Goal: Task Accomplishment & Management: Complete application form

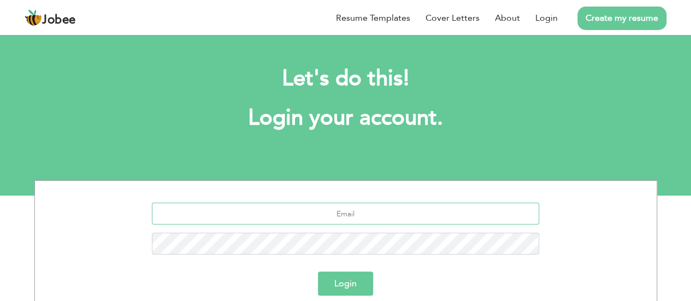
click at [358, 211] on input "text" at bounding box center [345, 214] width 387 height 22
type input "[EMAIL_ADDRESS][DOMAIN_NAME]"
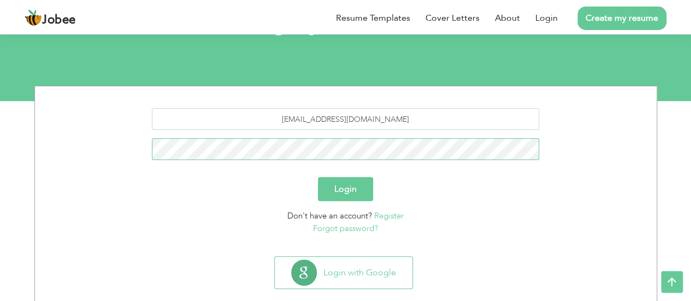
scroll to position [114, 0]
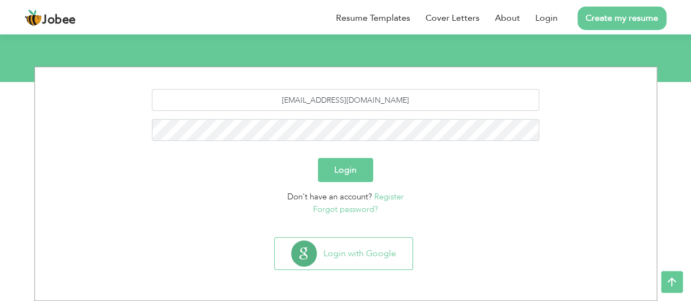
click at [616, 21] on link "Create my resume" at bounding box center [621, 18] width 89 height 23
click at [349, 169] on button "Login" at bounding box center [345, 170] width 55 height 24
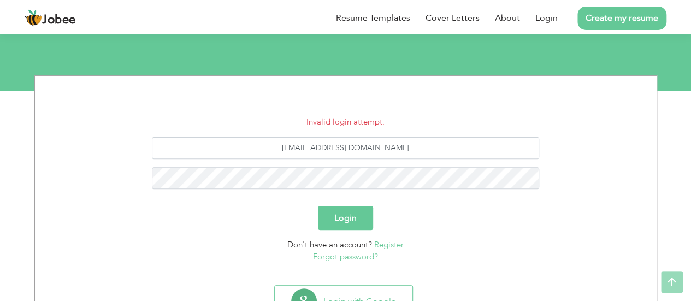
scroll to position [105, 0]
click at [358, 211] on button "Login" at bounding box center [345, 218] width 55 height 24
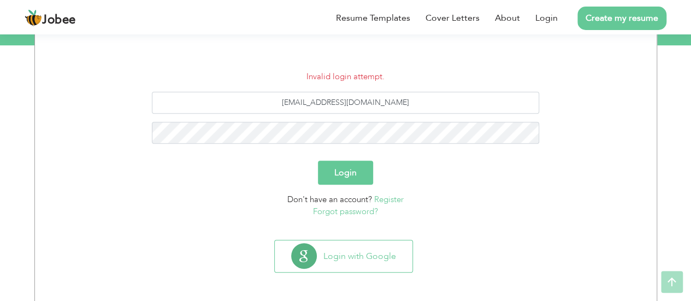
scroll to position [152, 0]
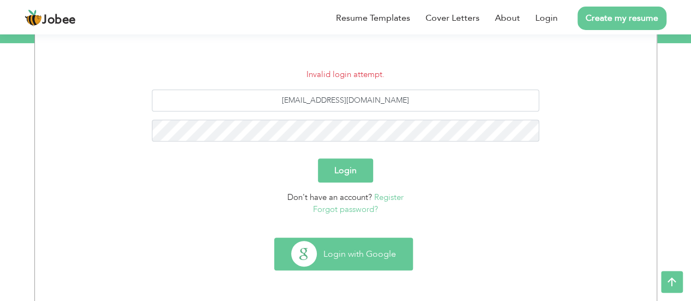
click at [353, 250] on button "Login with Google" at bounding box center [344, 254] width 138 height 32
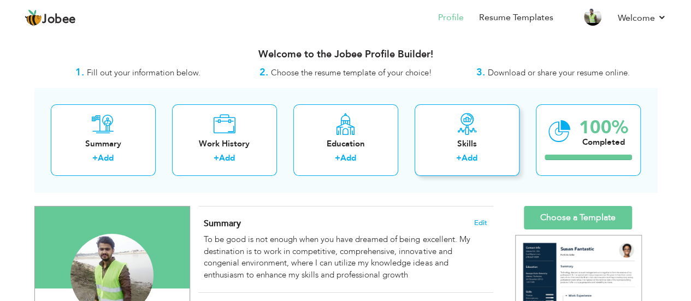
click at [469, 150] on div "Skills + Add" at bounding box center [467, 140] width 105 height 72
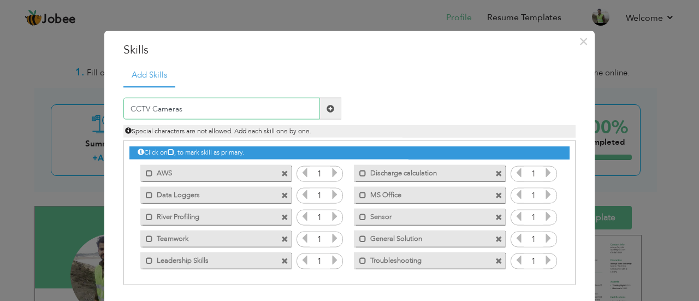
type input "CCTV Cameras"
click at [329, 107] on span at bounding box center [331, 108] width 8 height 8
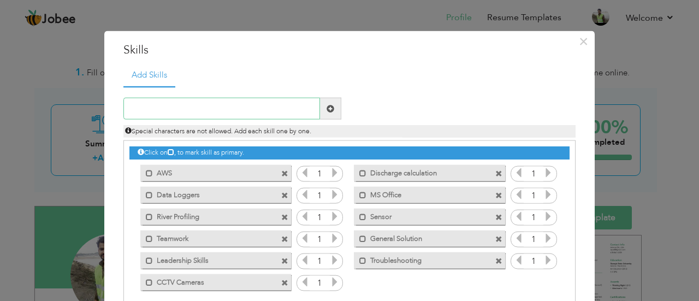
click at [261, 115] on input "text" at bounding box center [221, 109] width 197 height 22
type input "Solar Systems"
click at [327, 107] on span at bounding box center [331, 108] width 8 height 8
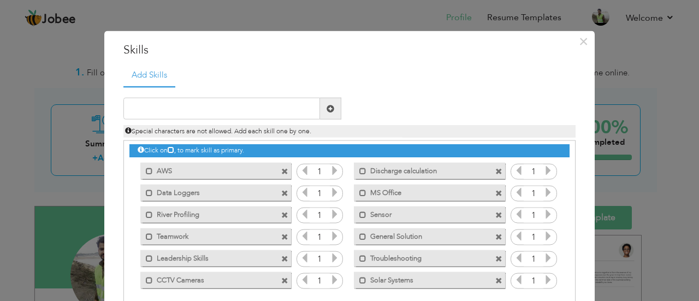
scroll to position [60, 0]
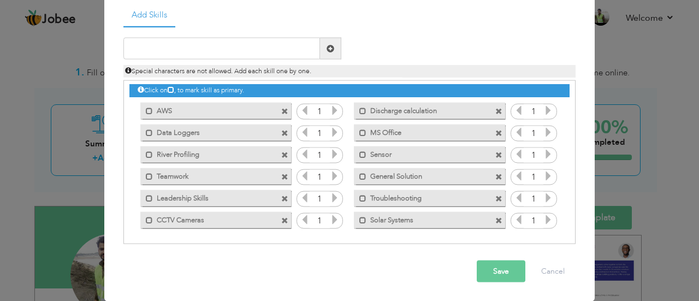
click at [490, 268] on button "Save" at bounding box center [501, 272] width 49 height 22
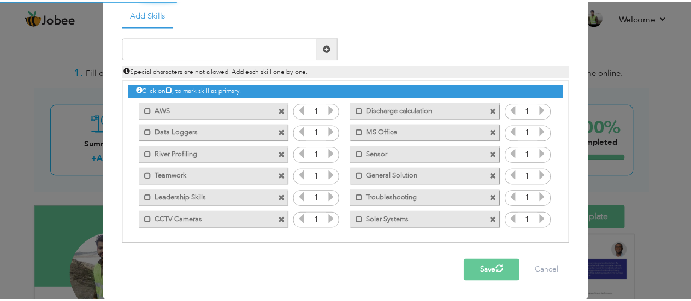
scroll to position [0, 0]
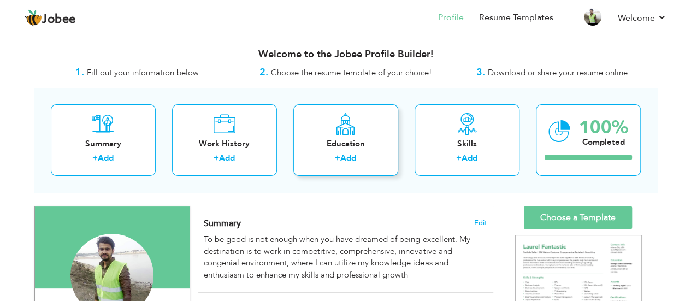
click at [350, 161] on link "Add" at bounding box center [348, 157] width 16 height 11
radio input "true"
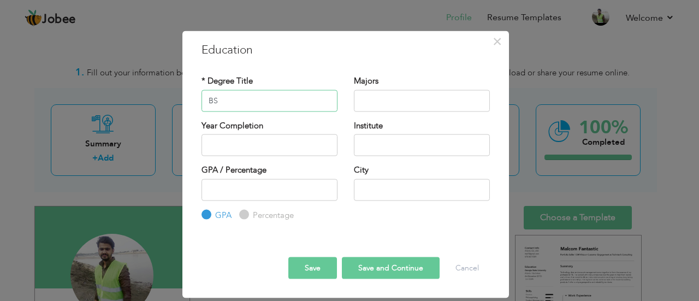
type input "BS"
click at [369, 95] on input "text" at bounding box center [422, 101] width 136 height 22
type input "Information Technology"
type input "2025"
click at [286, 145] on input "2025" at bounding box center [270, 145] width 136 height 22
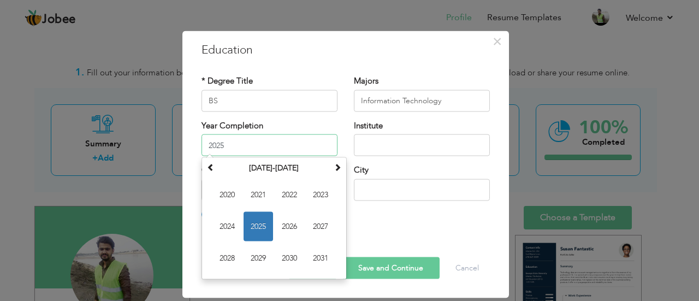
click at [260, 223] on span "2025" at bounding box center [259, 227] width 30 height 30
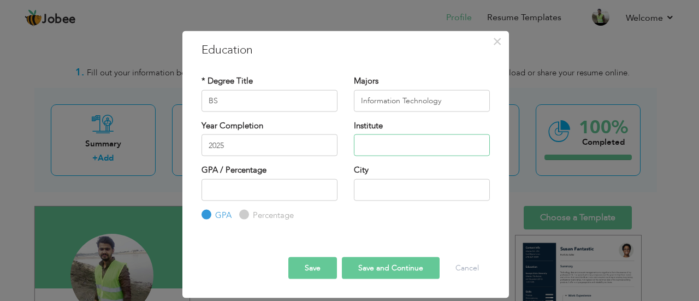
click at [370, 143] on input "text" at bounding box center [422, 145] width 136 height 22
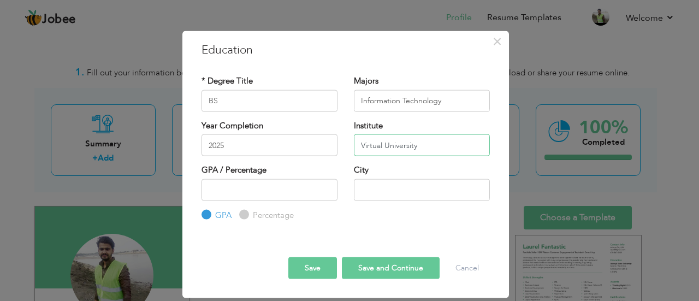
type input "Virtual University"
click at [386, 191] on input "text" at bounding box center [422, 190] width 136 height 22
type input "Rawalpindi"
click at [323, 266] on button "Save" at bounding box center [312, 268] width 49 height 22
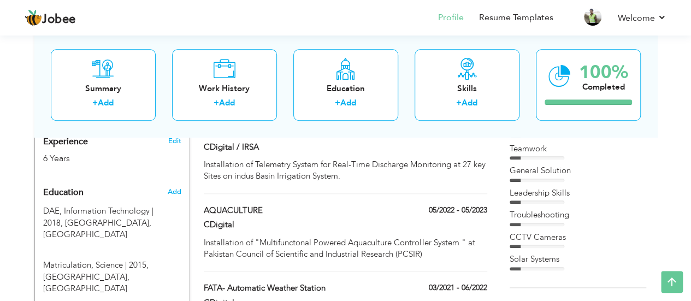
scroll to position [432, 0]
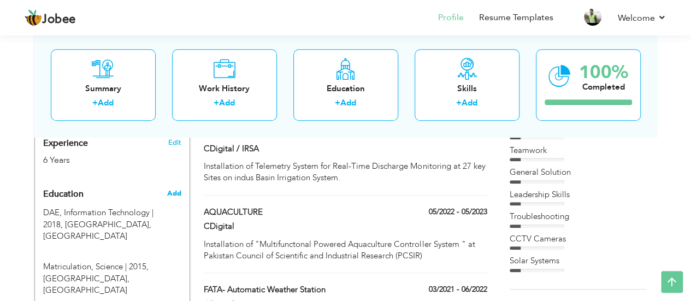
click at [176, 188] on span "Add" at bounding box center [174, 193] width 14 height 10
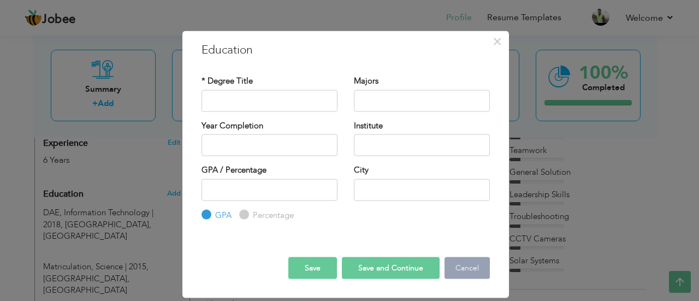
click at [474, 269] on button "Cancel" at bounding box center [467, 268] width 45 height 22
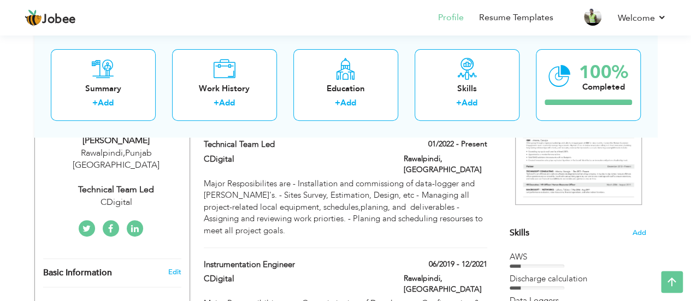
scroll to position [0, 0]
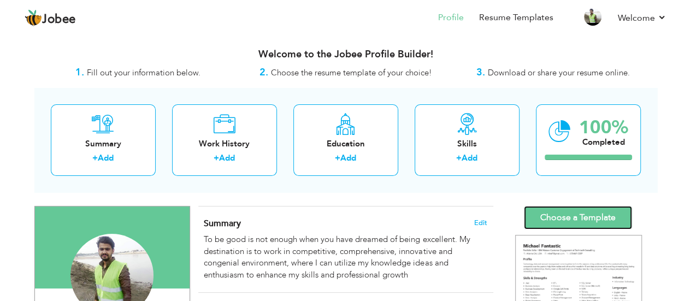
click at [558, 216] on link "Choose a Template" at bounding box center [578, 217] width 108 height 23
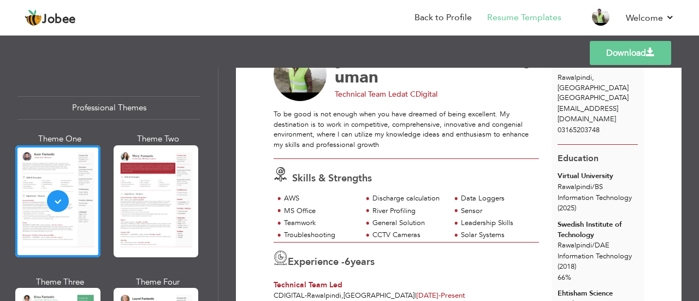
scroll to position [52, 0]
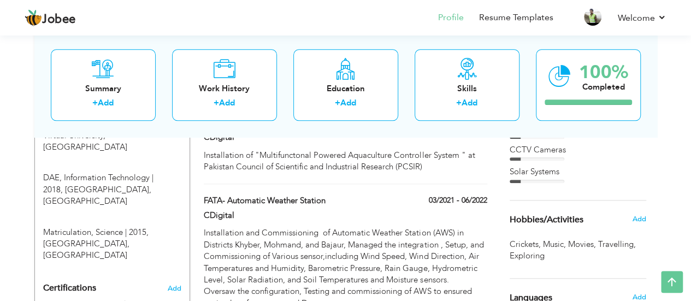
scroll to position [531, 0]
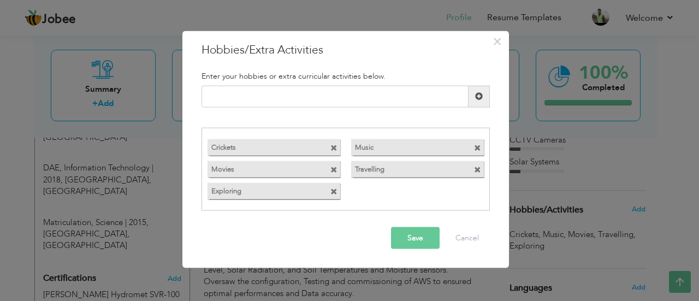
click at [336, 170] on span at bounding box center [334, 170] width 7 height 7
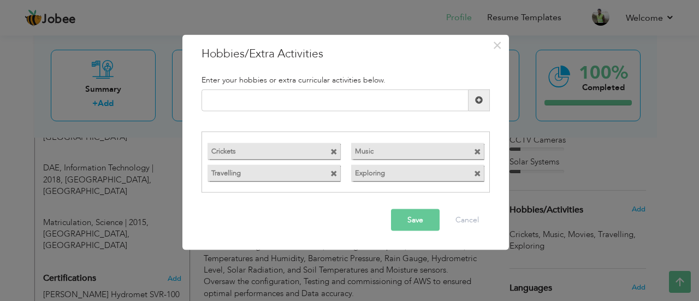
click at [0, 0] on span "button" at bounding box center [0, 0] width 0 height 0
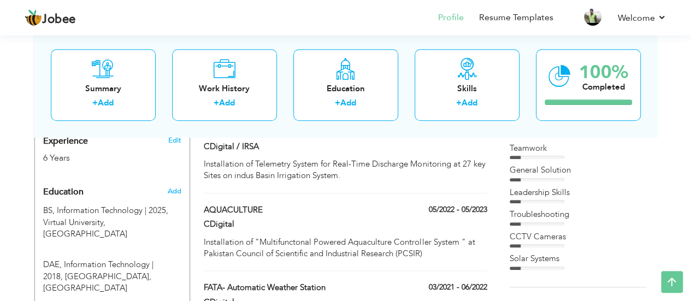
scroll to position [431, 0]
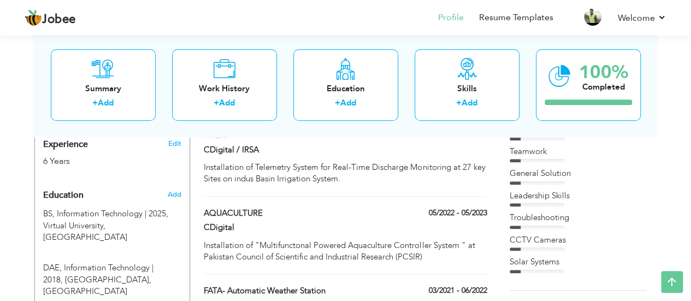
type input "BS"
type input "Information Technology"
type input "2025"
type input "Virtual University"
type input "Rawalpindi"
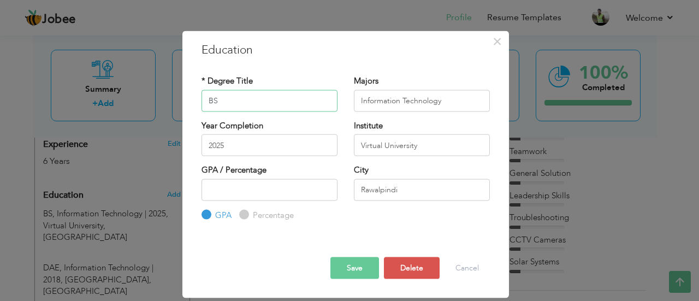
type input "B"
type input "BS"
click at [251, 146] on input "2025" at bounding box center [270, 145] width 136 height 22
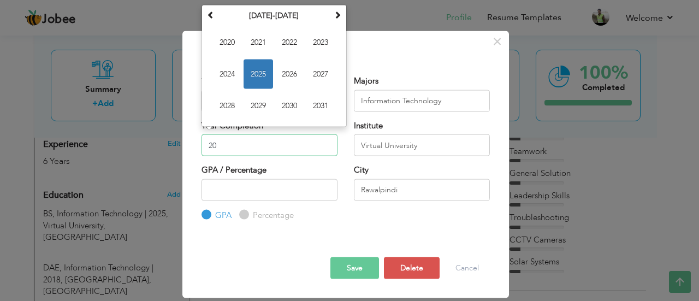
type input "2"
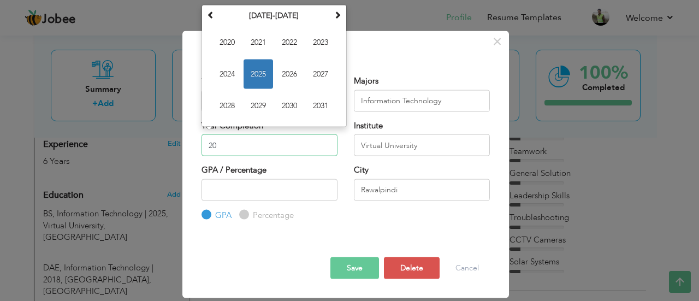
type input "2"
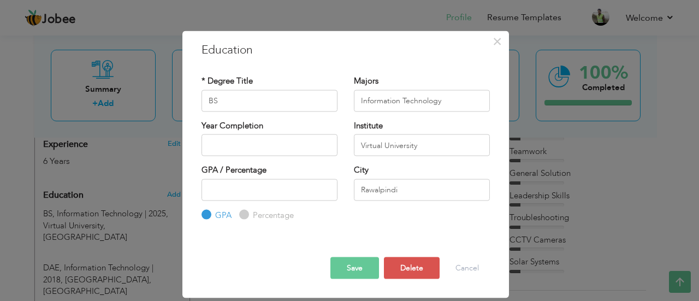
click at [431, 224] on div "* Degree Title BS Majors Information Technology" at bounding box center [345, 148] width 305 height 163
click at [356, 271] on button "Save" at bounding box center [355, 268] width 49 height 22
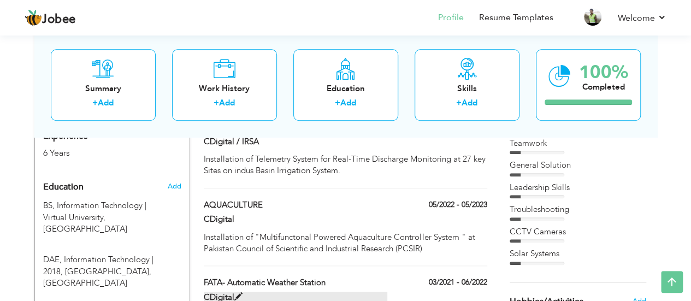
scroll to position [439, 0]
click at [652, 230] on div "Choose a Template ‹" at bounding box center [580, 274] width 156 height 1015
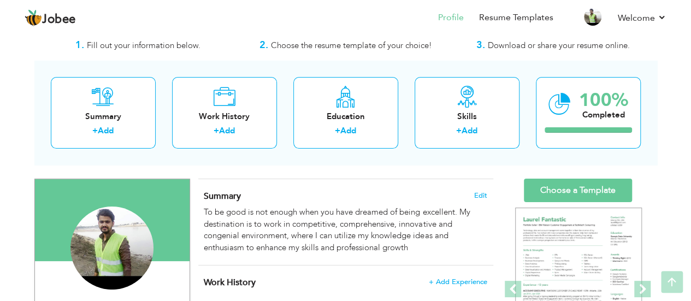
scroll to position [26, 0]
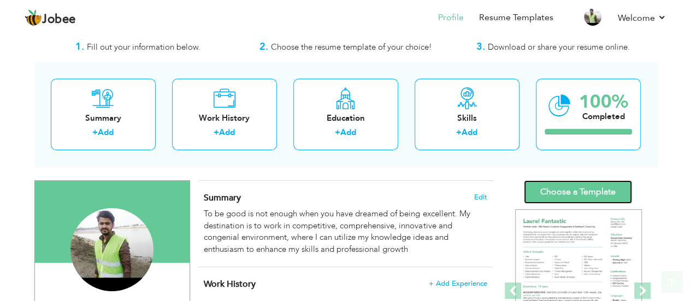
click at [615, 195] on link "Choose a Template" at bounding box center [578, 191] width 108 height 23
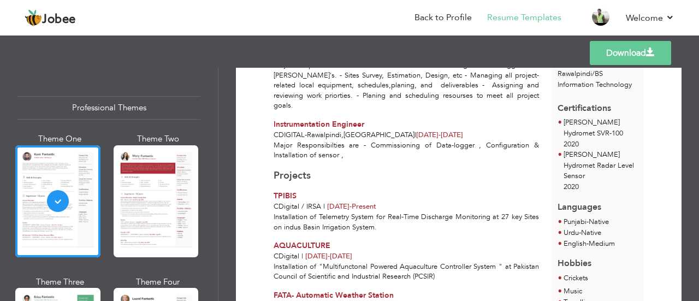
scroll to position [299, 0]
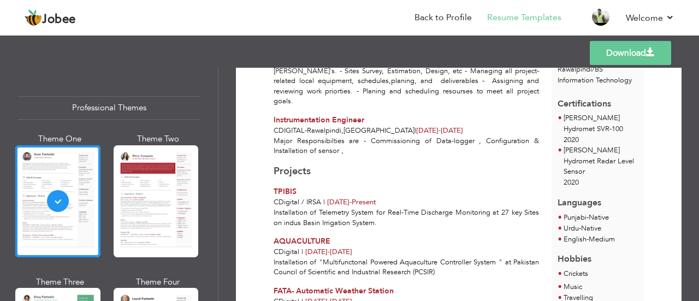
click at [490, 297] on div "CDigital | [DATE] - [DATE]" at bounding box center [407, 302] width 266 height 10
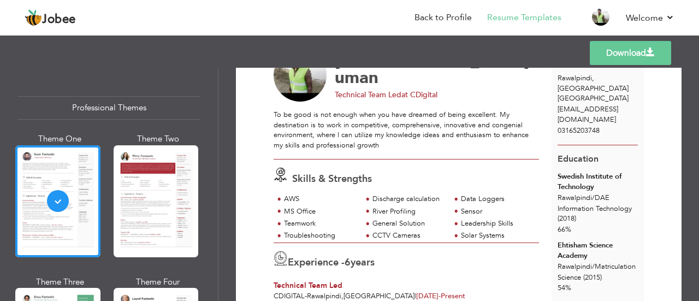
scroll to position [0, 0]
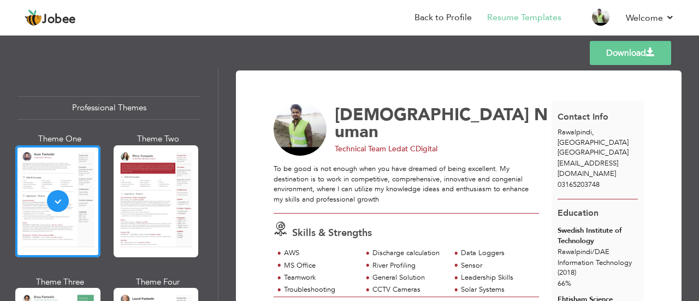
click at [180, 213] on div "Professional Themes Theme One Theme Two Theme Three Theme Four" at bounding box center [349, 184] width 699 height 233
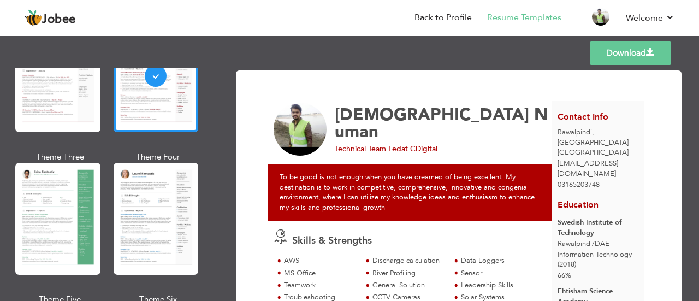
scroll to position [126, 0]
click at [69, 238] on div "Professional Themes Theme One Theme Two Theme Three Theme Four" at bounding box center [349, 184] width 699 height 233
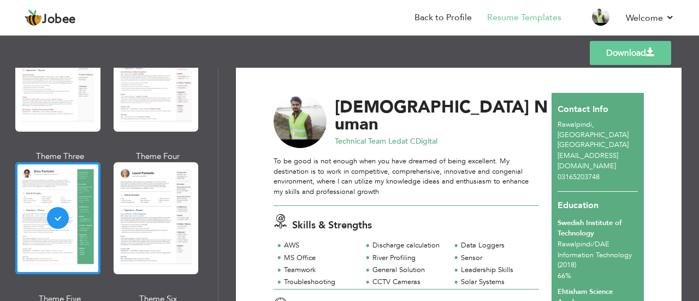
scroll to position [0, 0]
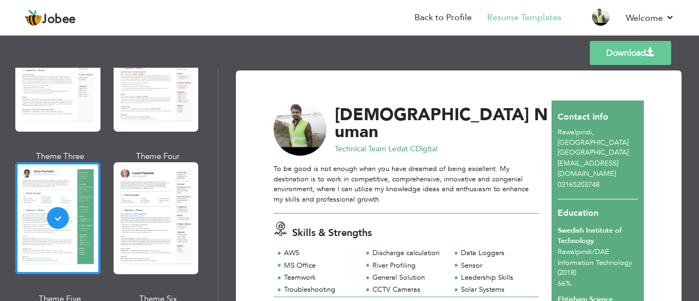
click at [144, 222] on div "Professional Themes Theme One Theme Two Theme Three Theme Four" at bounding box center [349, 184] width 699 height 233
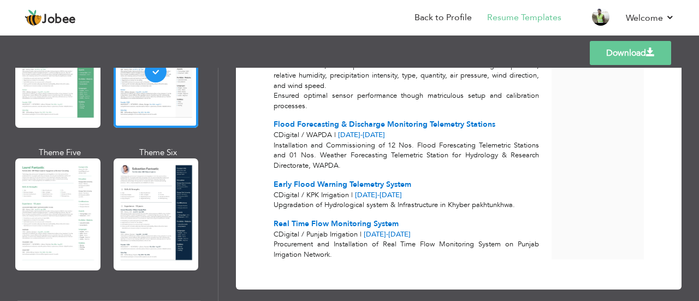
scroll to position [305, 0]
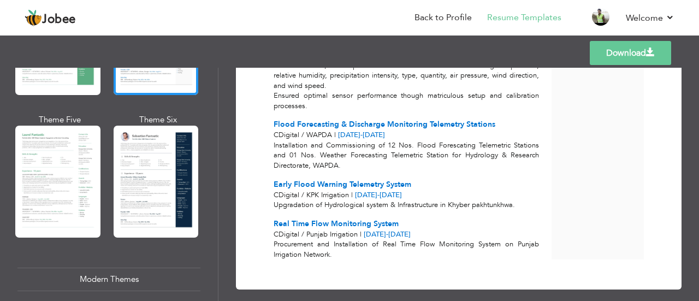
click at [146, 176] on div "Professional Themes Theme One Theme Two Theme Three Theme Four" at bounding box center [349, 184] width 699 height 233
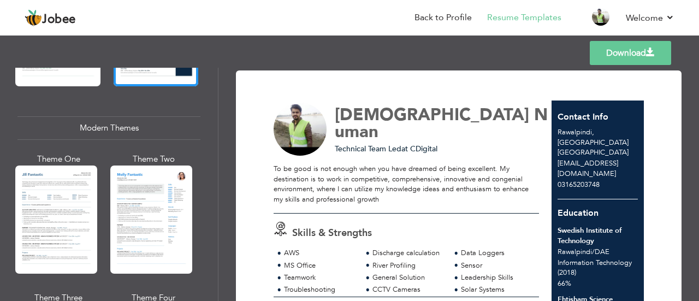
scroll to position [463, 0]
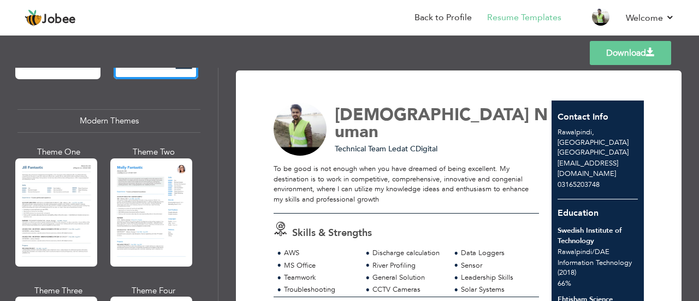
click at [167, 202] on div "Professional Themes Theme One Theme Two Theme Three Theme Four" at bounding box center [349, 184] width 699 height 233
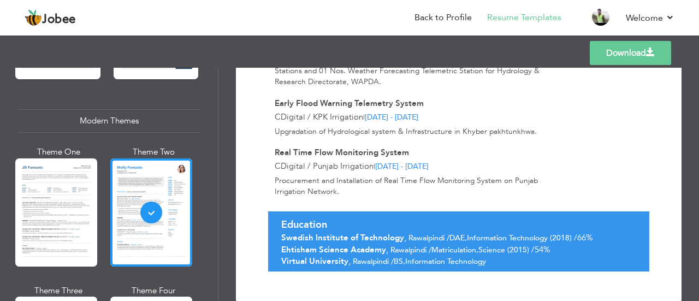
scroll to position [793, 0]
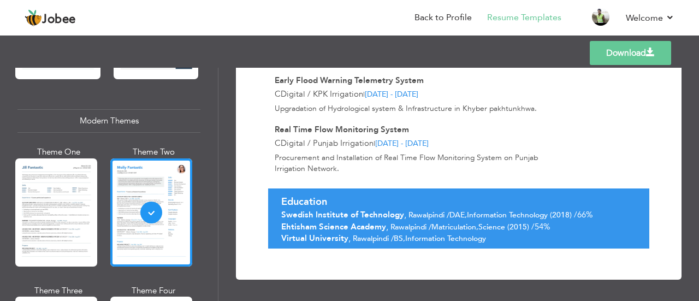
click at [57, 191] on div "Professional Themes Theme One Theme Two Theme Three Theme Four" at bounding box center [349, 184] width 699 height 233
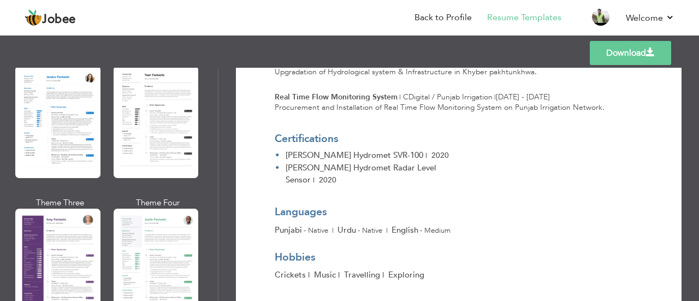
scroll to position [888, 0]
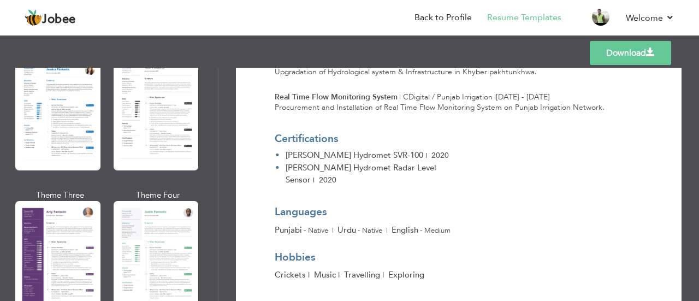
click at [137, 238] on div "Professional Themes Theme One Theme Two Theme Three Theme Four" at bounding box center [349, 184] width 699 height 233
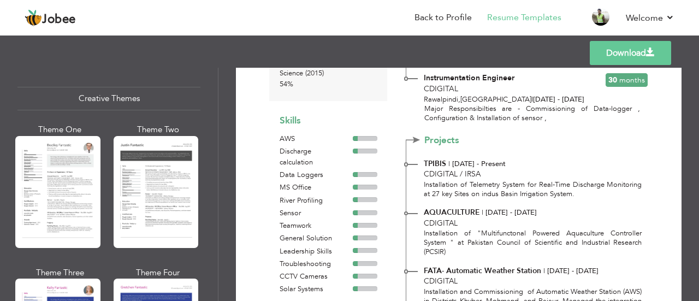
scroll to position [1297, 0]
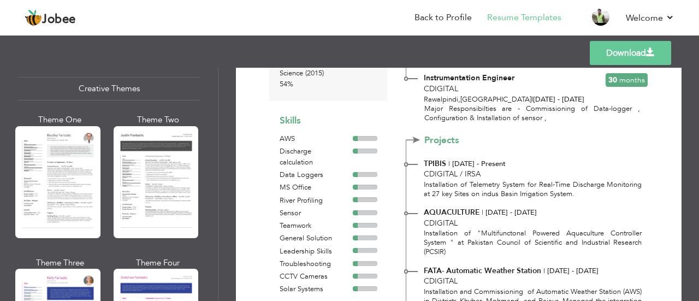
click at [164, 188] on div "Professional Themes Theme One Theme Two Theme Three Theme Four" at bounding box center [349, 184] width 699 height 233
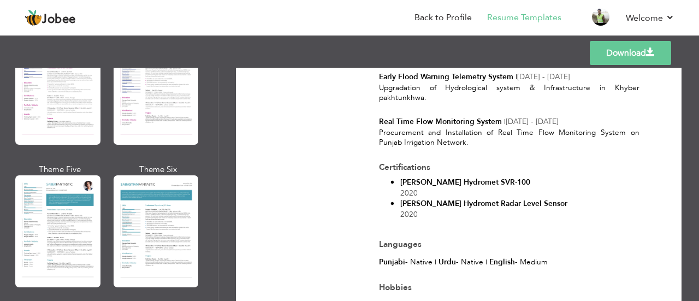
scroll to position [1534, 0]
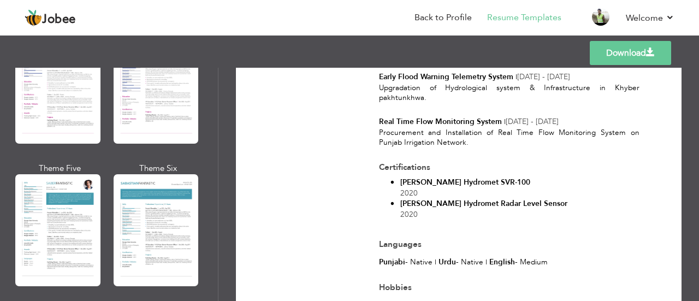
click at [43, 176] on div "Professional Themes Theme One Theme Two Theme Three Theme Four" at bounding box center [349, 184] width 699 height 233
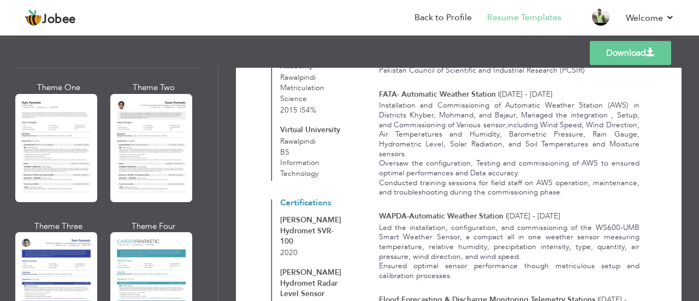
scroll to position [1994, 0]
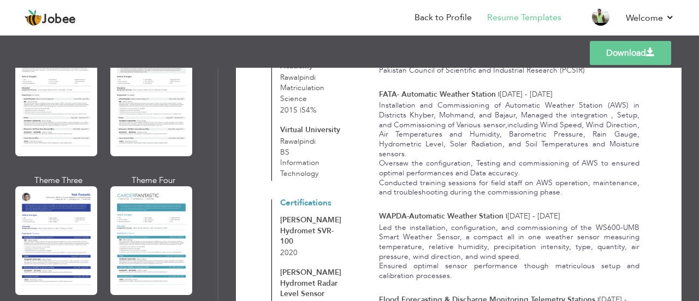
click at [39, 225] on div "Professional Themes Theme One Theme Two Theme Three Theme Four" at bounding box center [349, 184] width 699 height 233
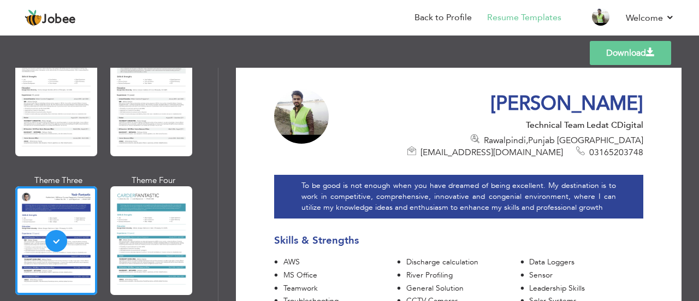
scroll to position [0, 0]
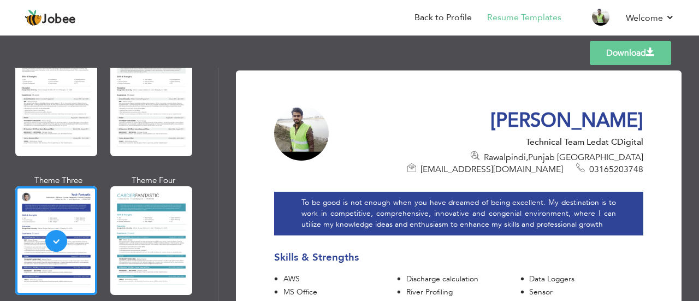
click at [484, 160] on span "Rawalpindi , Punjab Pakistan" at bounding box center [564, 157] width 160 height 12
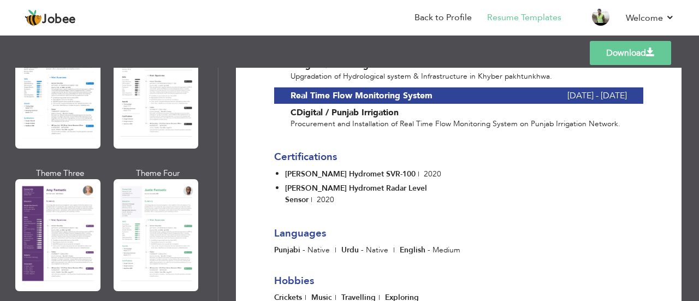
scroll to position [926, 0]
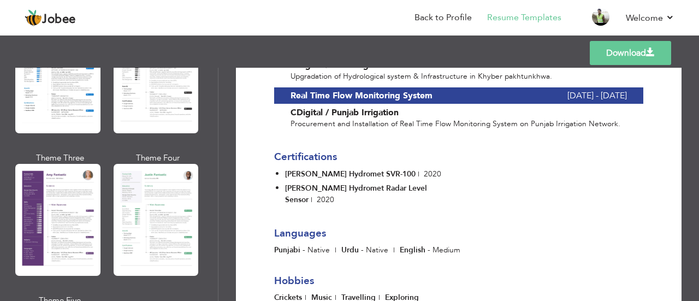
click at [130, 196] on div "Professional Themes Theme One Theme Two Theme Three Theme Four" at bounding box center [349, 184] width 699 height 233
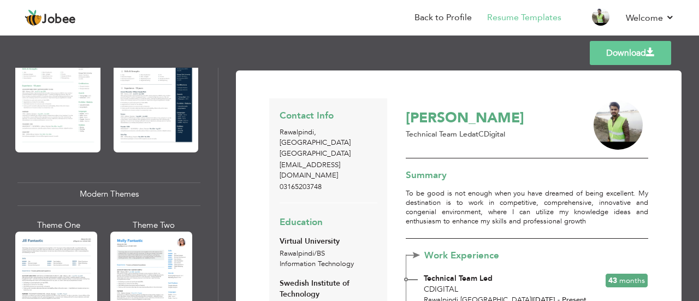
scroll to position [196, 0]
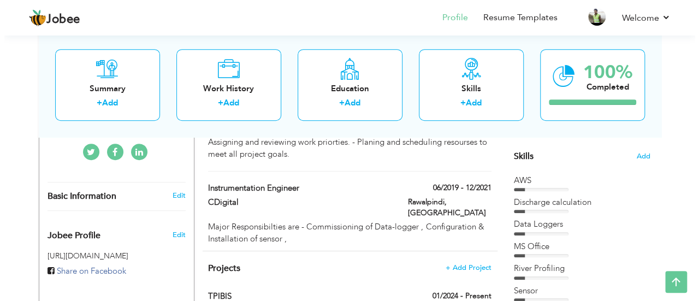
scroll to position [271, 0]
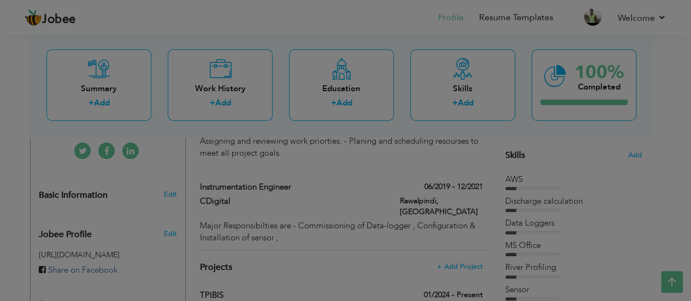
type input "[DEMOGRAPHIC_DATA]"
type input "Numan"
type input "03165203748"
select select "number:166"
type input "[GEOGRAPHIC_DATA]"
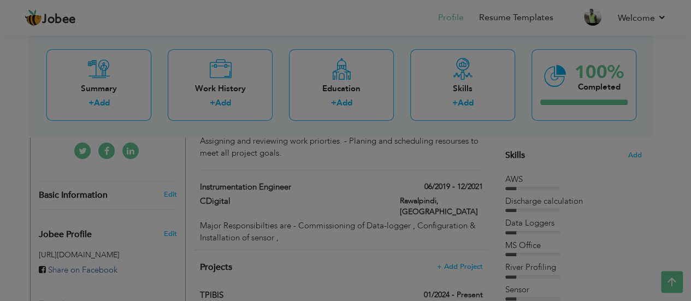
type input "Rawalpindi"
select select "number:8"
type input "CDigital"
type input "Technical Team Led"
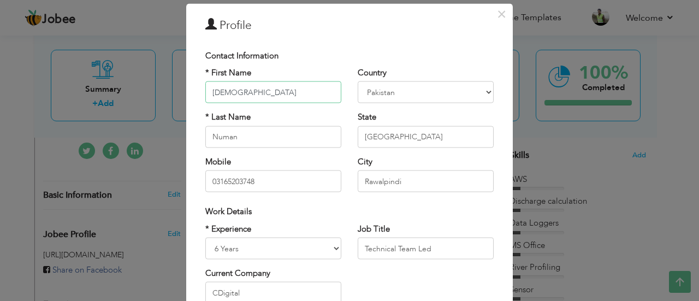
scroll to position [16, 0]
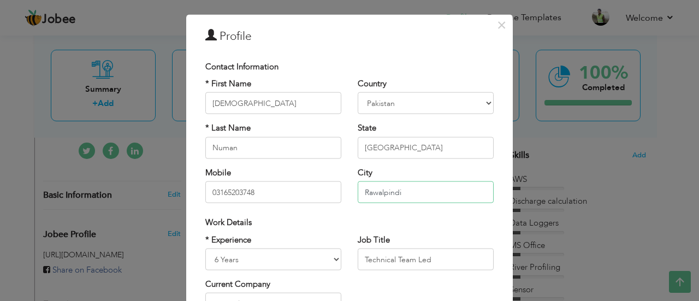
click at [434, 192] on input "Rawalpindi" at bounding box center [426, 192] width 136 height 22
type input "R"
type input "[DOMAIN_NAME] [STREET_ADDRESS]"
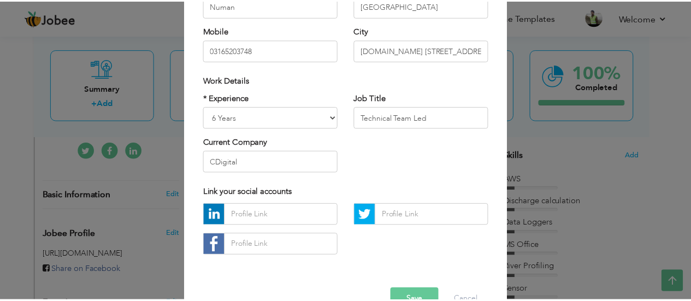
scroll to position [187, 0]
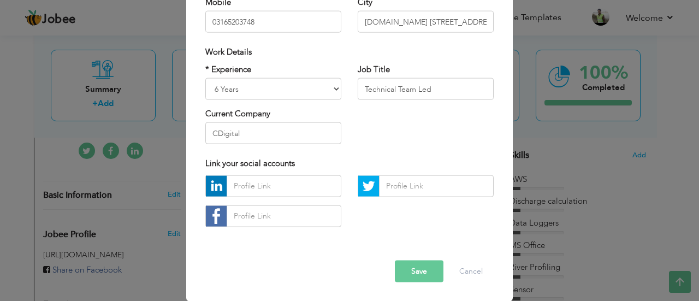
click at [422, 268] on button "Save" at bounding box center [419, 271] width 49 height 22
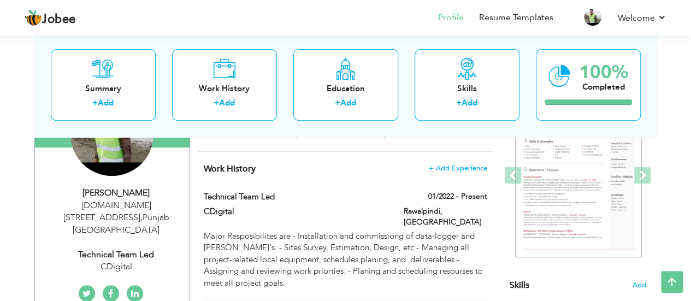
scroll to position [0, 0]
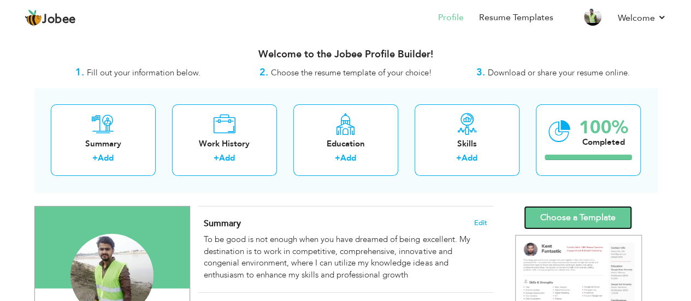
click at [562, 222] on link "Choose a Template" at bounding box center [578, 217] width 108 height 23
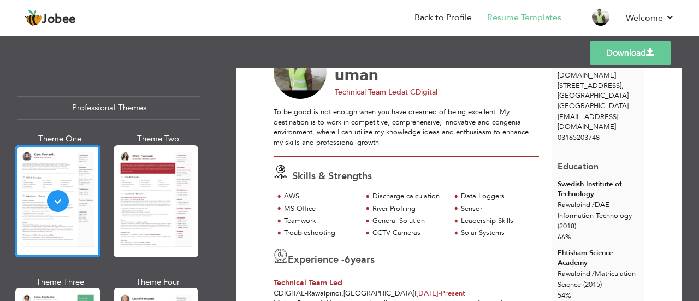
scroll to position [187, 0]
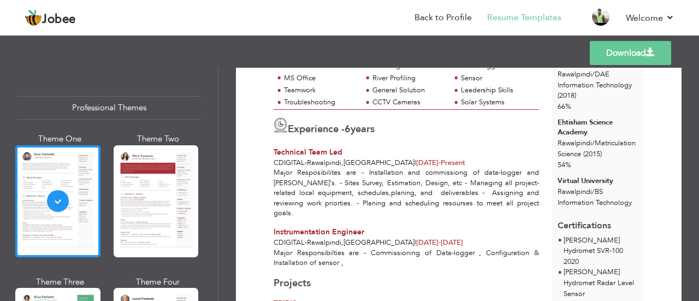
click at [695, 84] on div "Download [PERSON_NAME] Technical Team Led at CDigital AWS Data Loggers" at bounding box center [459, 184] width 481 height 233
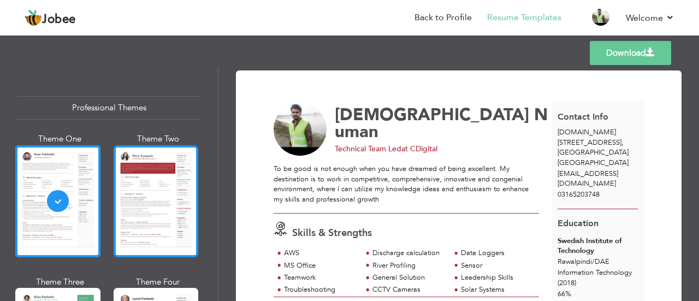
click at [152, 191] on div at bounding box center [156, 201] width 85 height 112
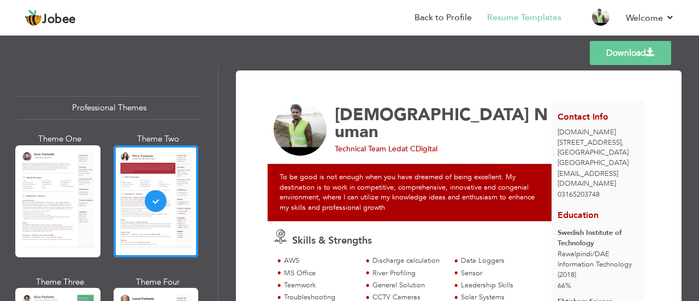
drag, startPoint x: 213, startPoint y: 85, endPoint x: 217, endPoint y: 98, distance: 13.8
click at [218, 99] on div "Professional Themes Theme One Theme Two Theme Three Theme Four Theme Five" at bounding box center [109, 184] width 219 height 233
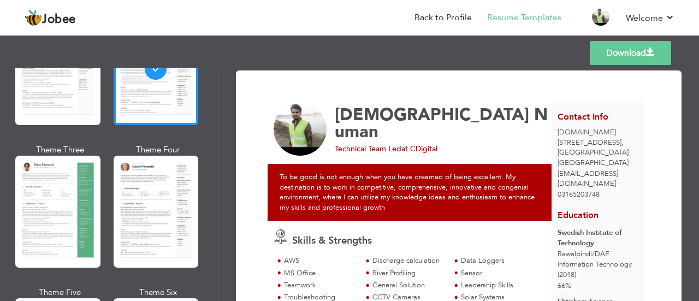
scroll to position [153, 0]
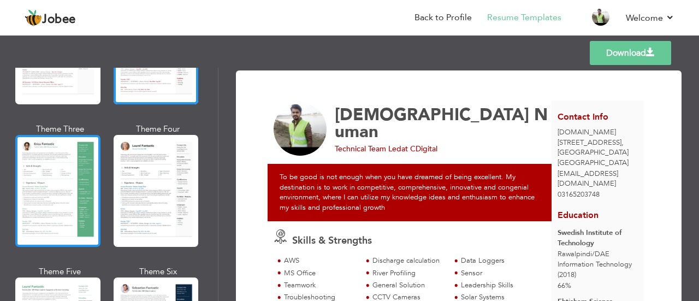
click at [63, 185] on div at bounding box center [57, 191] width 85 height 112
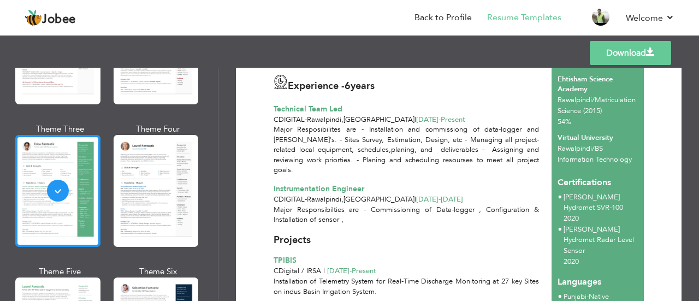
scroll to position [231, 0]
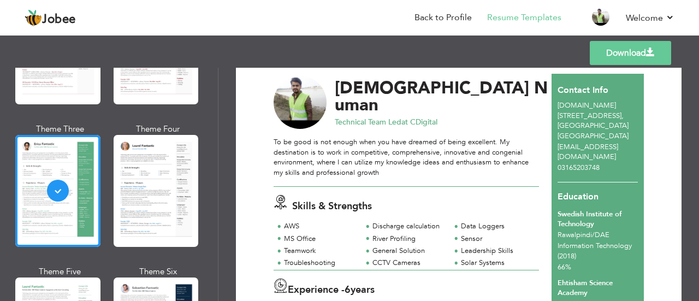
scroll to position [25, 0]
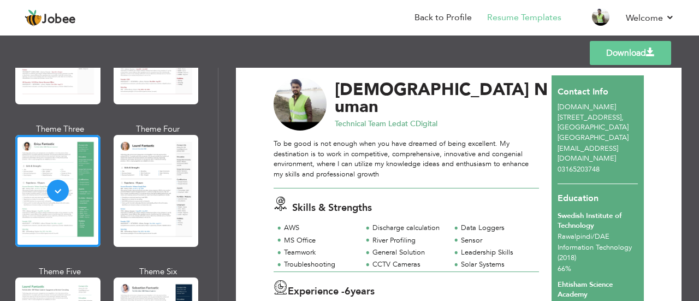
click at [635, 53] on link "Download" at bounding box center [630, 53] width 81 height 24
click at [158, 198] on div "Professional Themes Theme One Theme Two Theme Three Theme Four" at bounding box center [349, 184] width 699 height 233
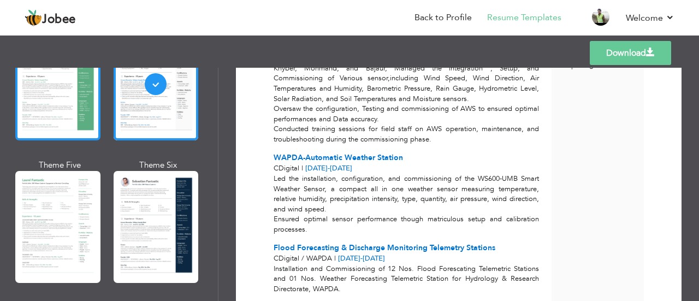
scroll to position [260, 0]
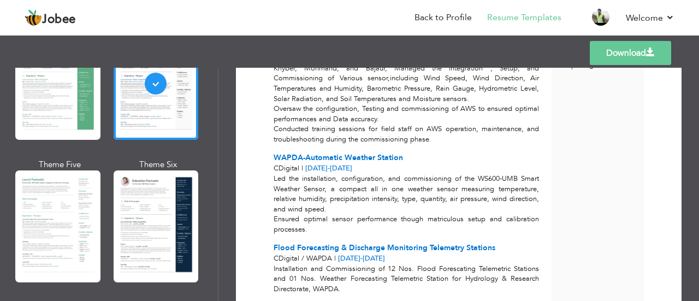
click at [144, 249] on div "Professional Themes Theme One Theme Two Theme Three Theme Four" at bounding box center [349, 184] width 699 height 233
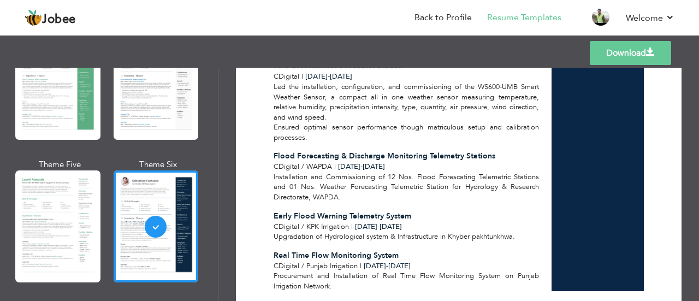
scroll to position [676, 0]
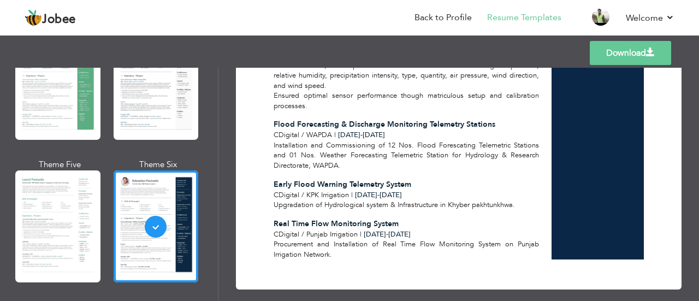
click at [647, 54] on span at bounding box center [650, 52] width 9 height 9
